Goal: Contribute content

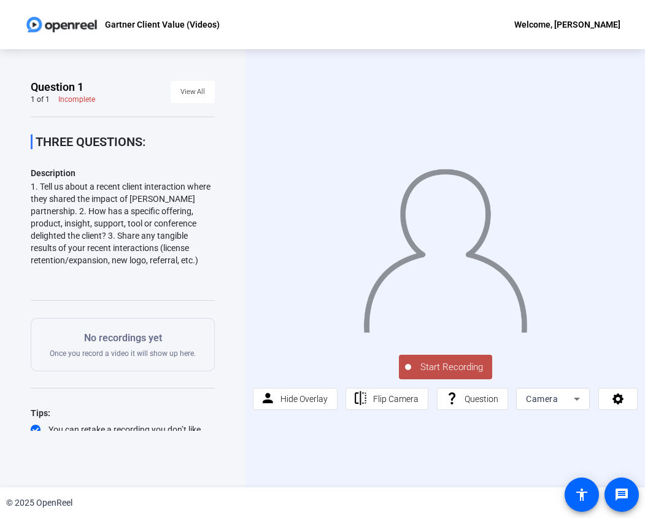
click at [452, 367] on span "Start Recording" at bounding box center [451, 367] width 81 height 14
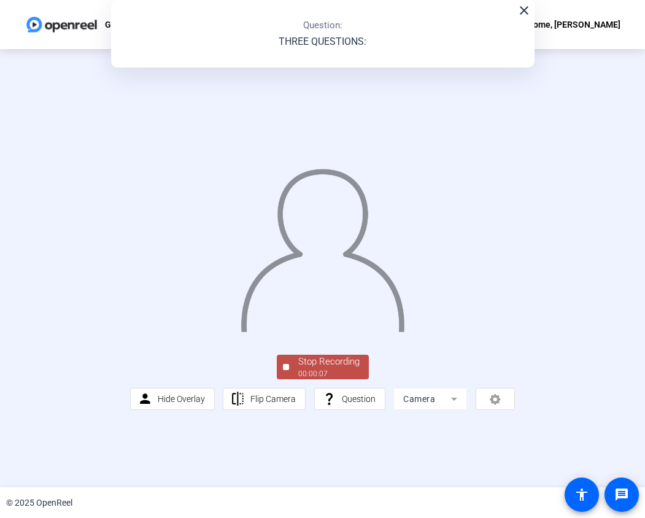
click at [305, 379] on div "00:00:07" at bounding box center [328, 373] width 61 height 11
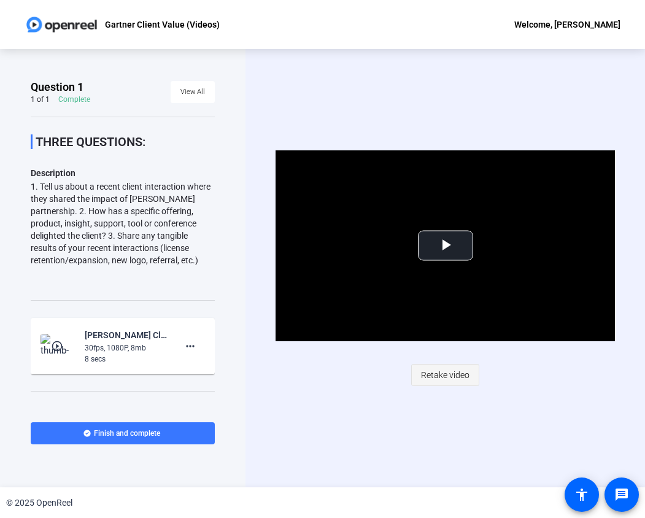
click at [437, 375] on span "Retake video" at bounding box center [445, 374] width 48 height 23
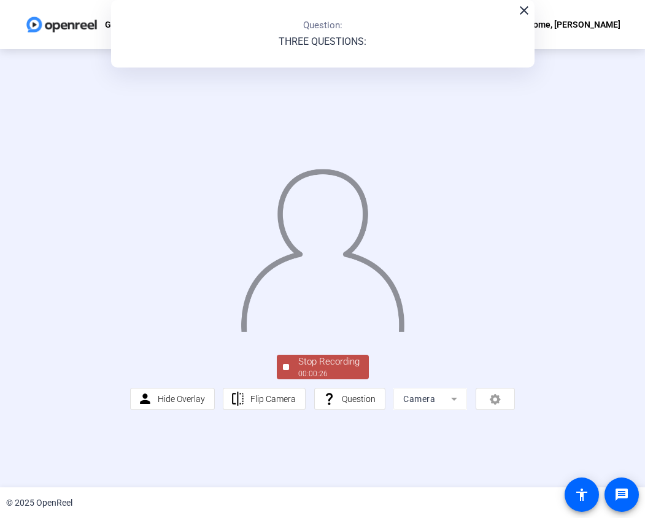
click at [326, 369] on div "Stop Recording" at bounding box center [328, 361] width 61 height 14
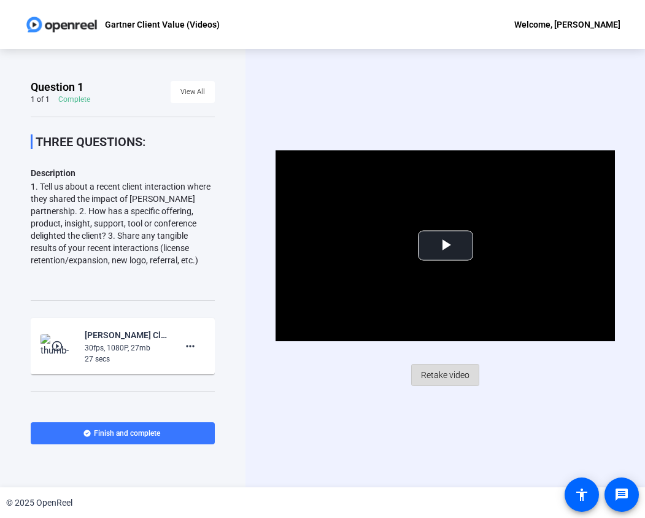
click at [439, 375] on span "Retake video" at bounding box center [445, 374] width 48 height 23
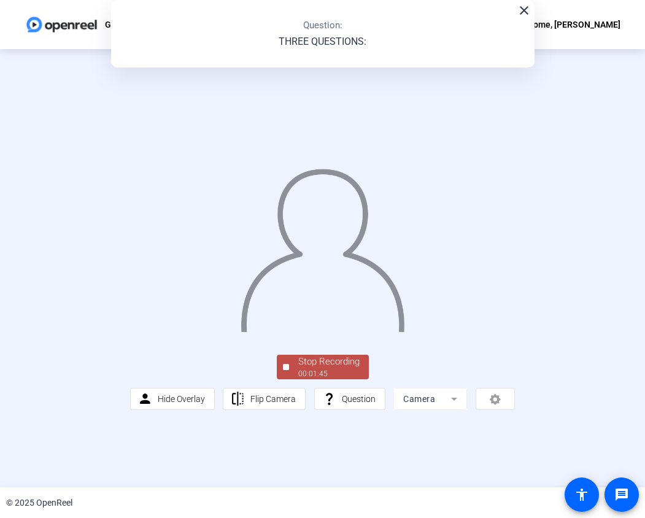
click at [305, 369] on div "Stop Recording" at bounding box center [328, 361] width 61 height 14
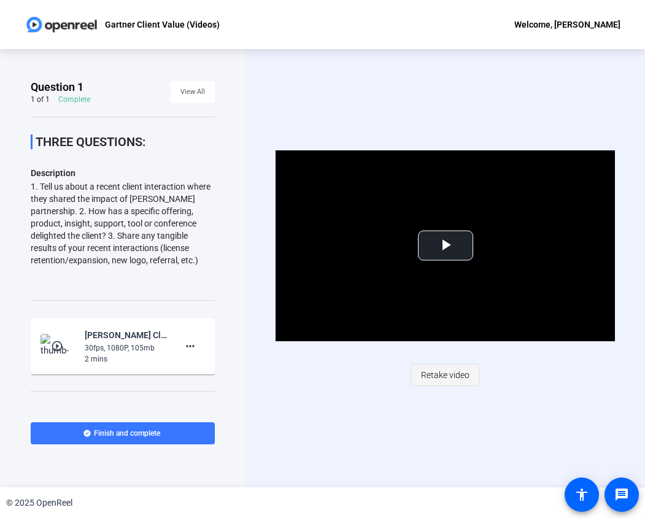
click at [443, 375] on span "Retake video" at bounding box center [445, 374] width 48 height 23
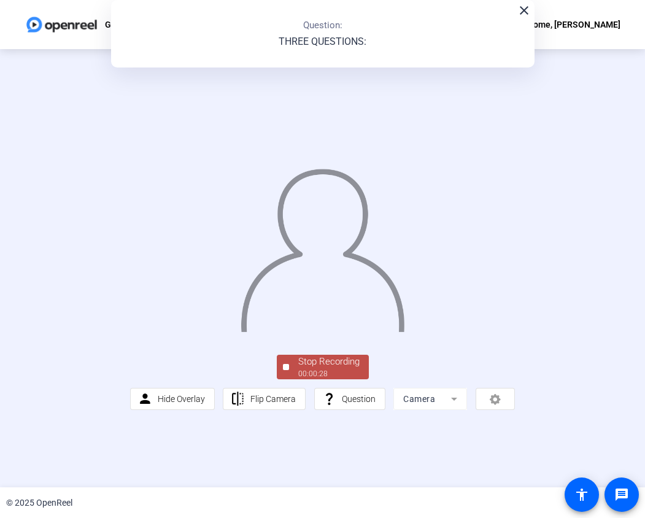
click at [322, 369] on div "Stop Recording" at bounding box center [328, 361] width 61 height 14
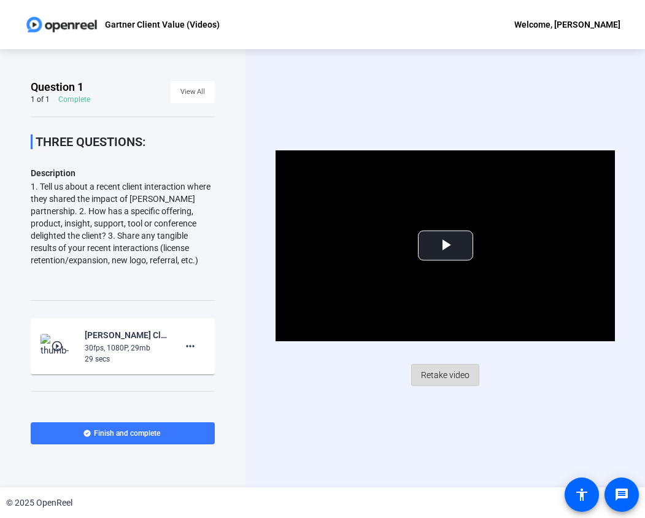
click at [443, 373] on span "Retake video" at bounding box center [445, 374] width 48 height 23
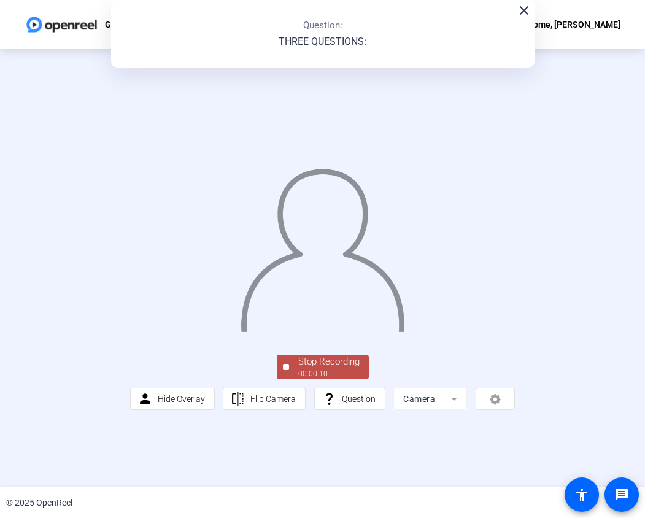
click at [318, 369] on div "Stop Recording" at bounding box center [328, 361] width 61 height 14
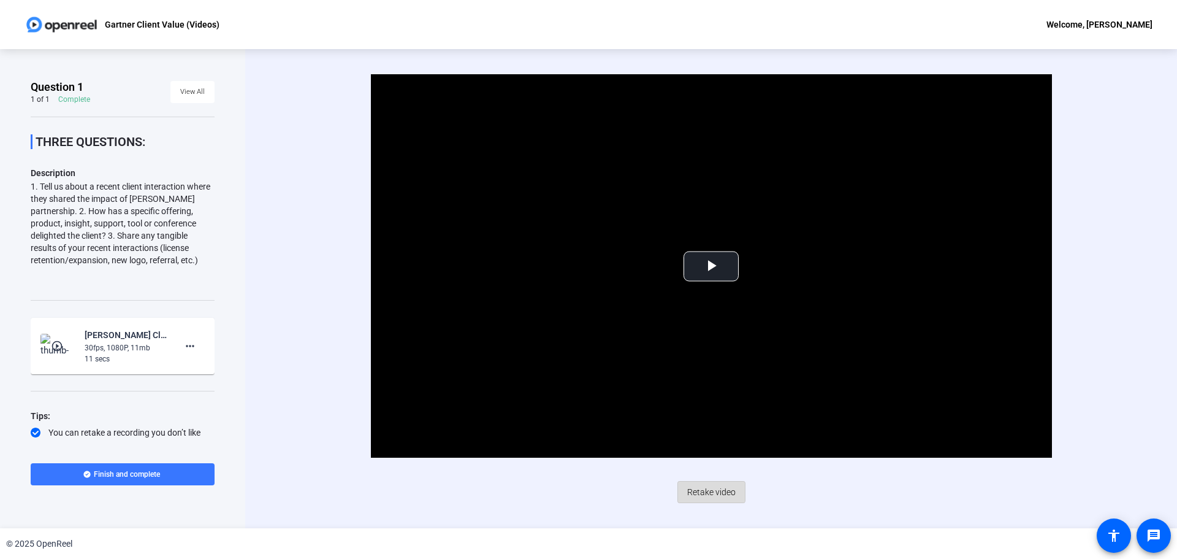
click at [710, 491] on span "Retake video" at bounding box center [711, 491] width 48 height 23
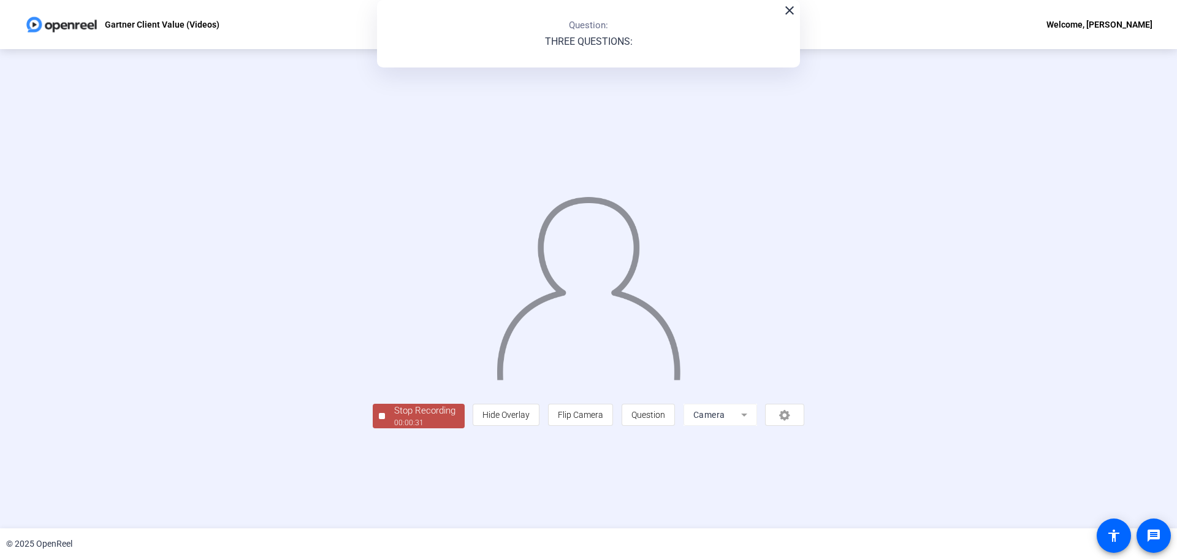
click at [394, 428] on div "00:00:31" at bounding box center [424, 422] width 61 height 11
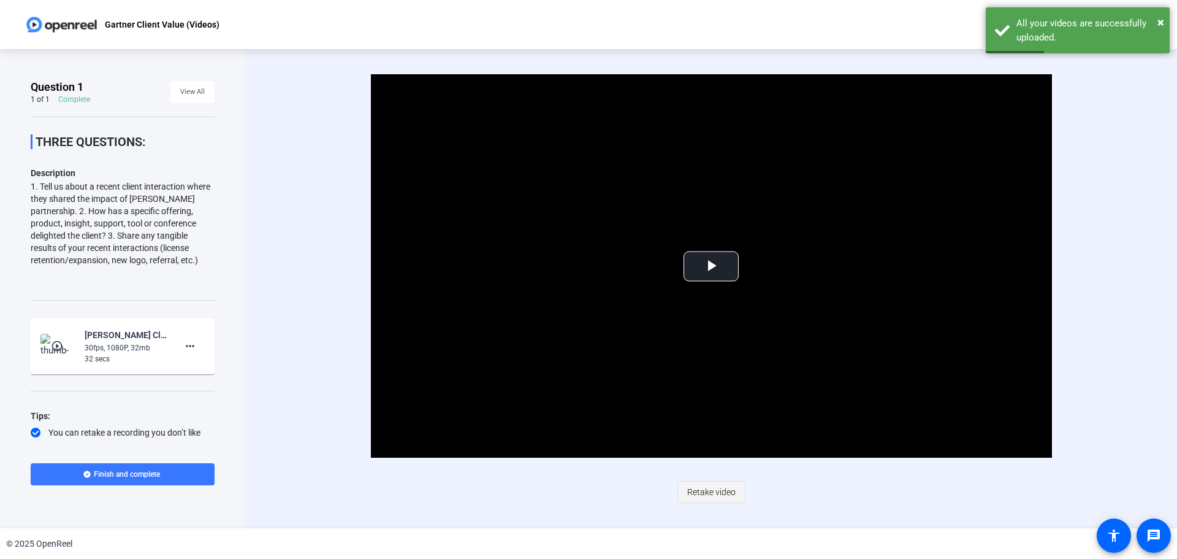
click at [711, 493] on span "Retake video" at bounding box center [711, 491] width 48 height 23
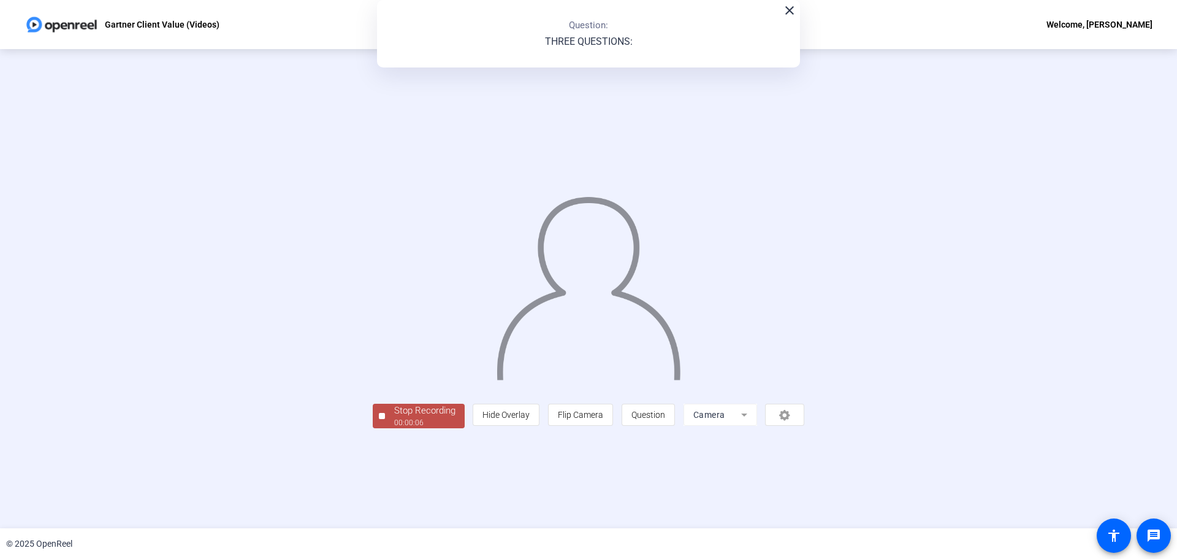
click at [394, 418] on div "Stop Recording" at bounding box center [424, 411] width 61 height 14
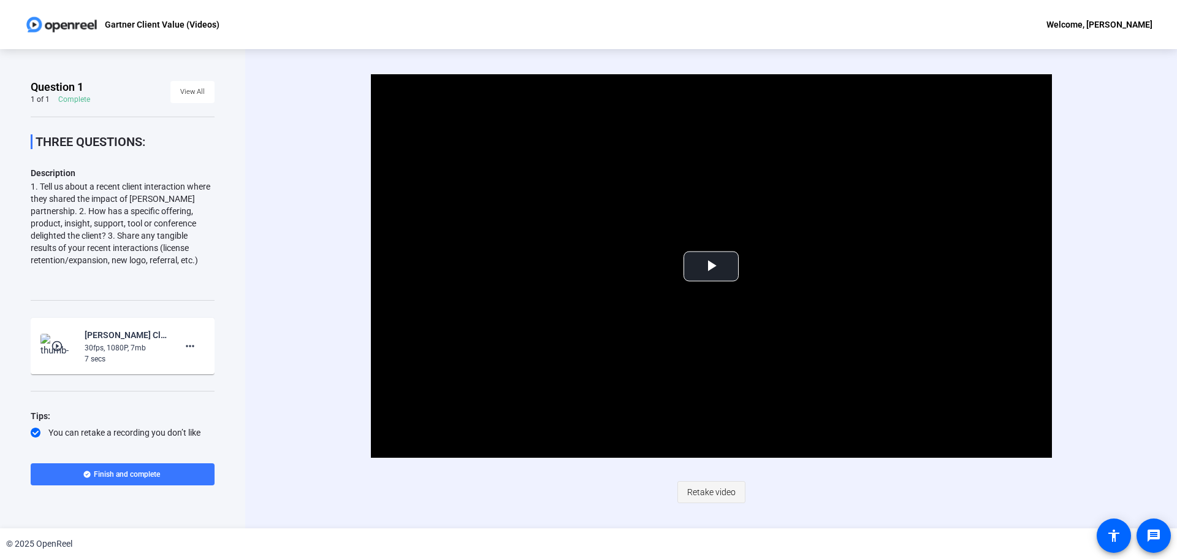
click at [710, 490] on span "Retake video" at bounding box center [711, 491] width 48 height 23
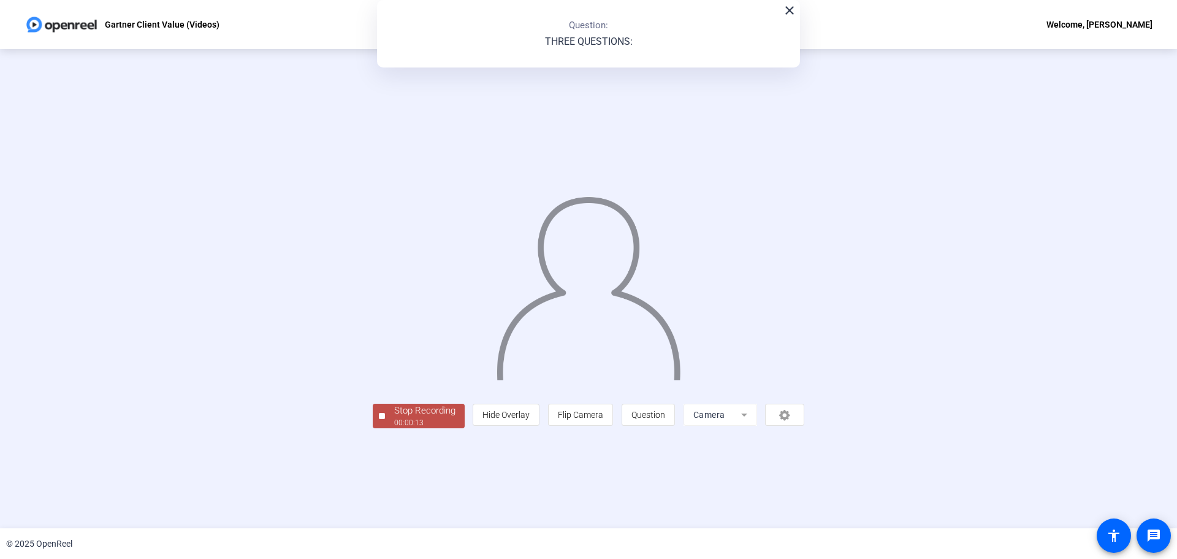
click at [394, 418] on div "Stop Recording" at bounding box center [424, 411] width 61 height 14
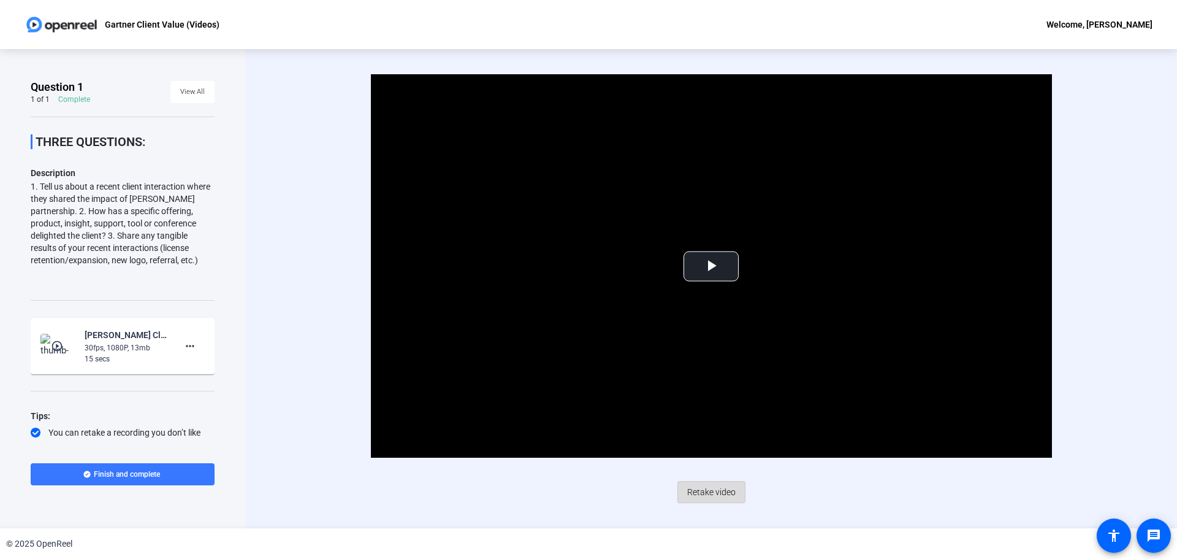
click at [722, 491] on span "Retake video" at bounding box center [711, 491] width 48 height 23
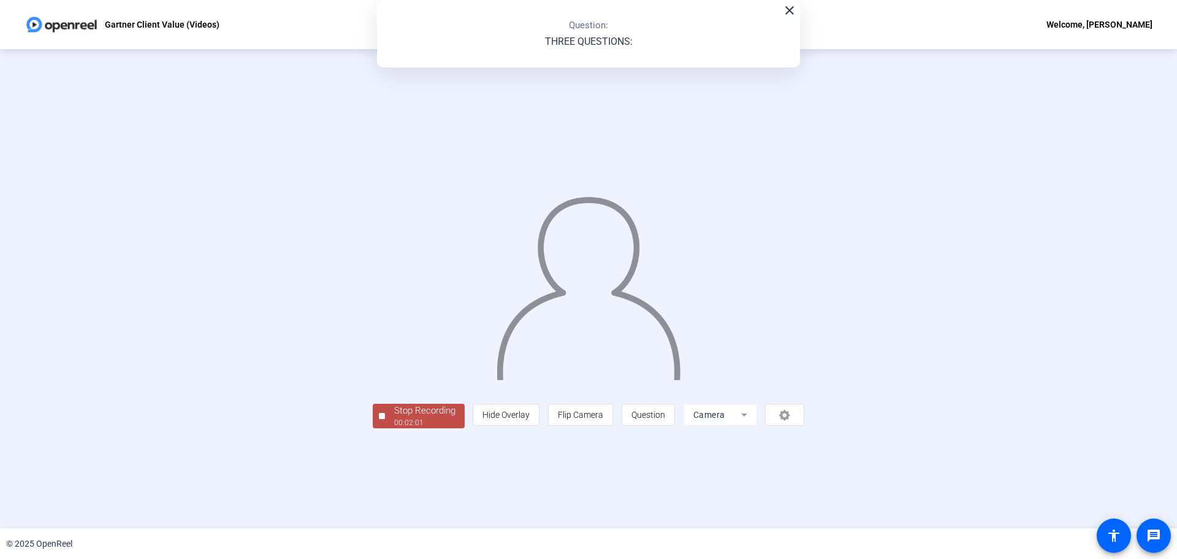
click at [394, 418] on div "Stop Recording" at bounding box center [424, 411] width 61 height 14
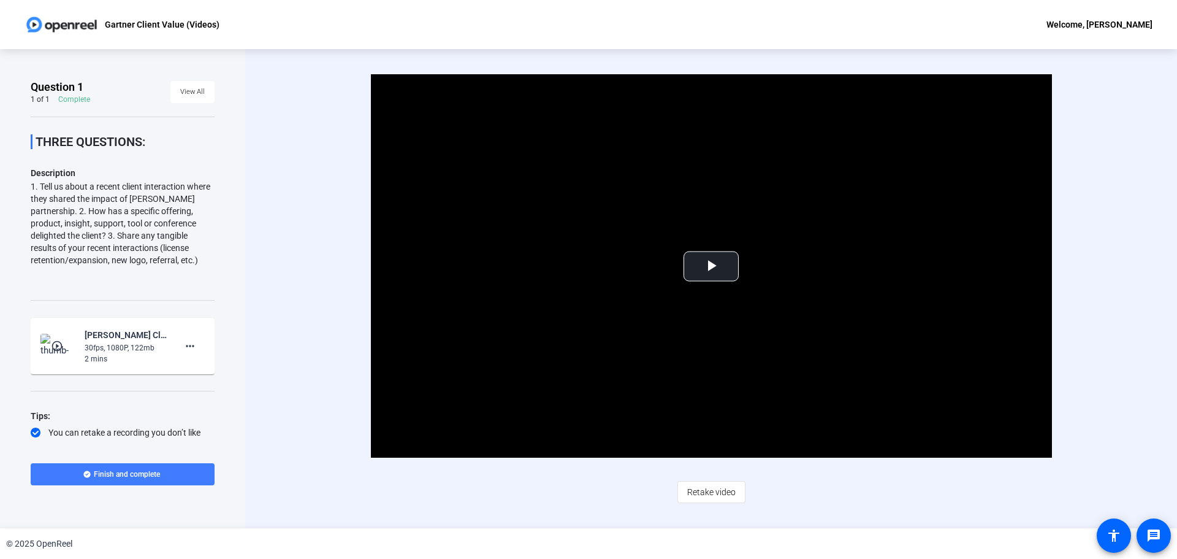
click at [106, 478] on span "Finish and complete" at bounding box center [127, 474] width 66 height 10
